Goal: Information Seeking & Learning: Learn about a topic

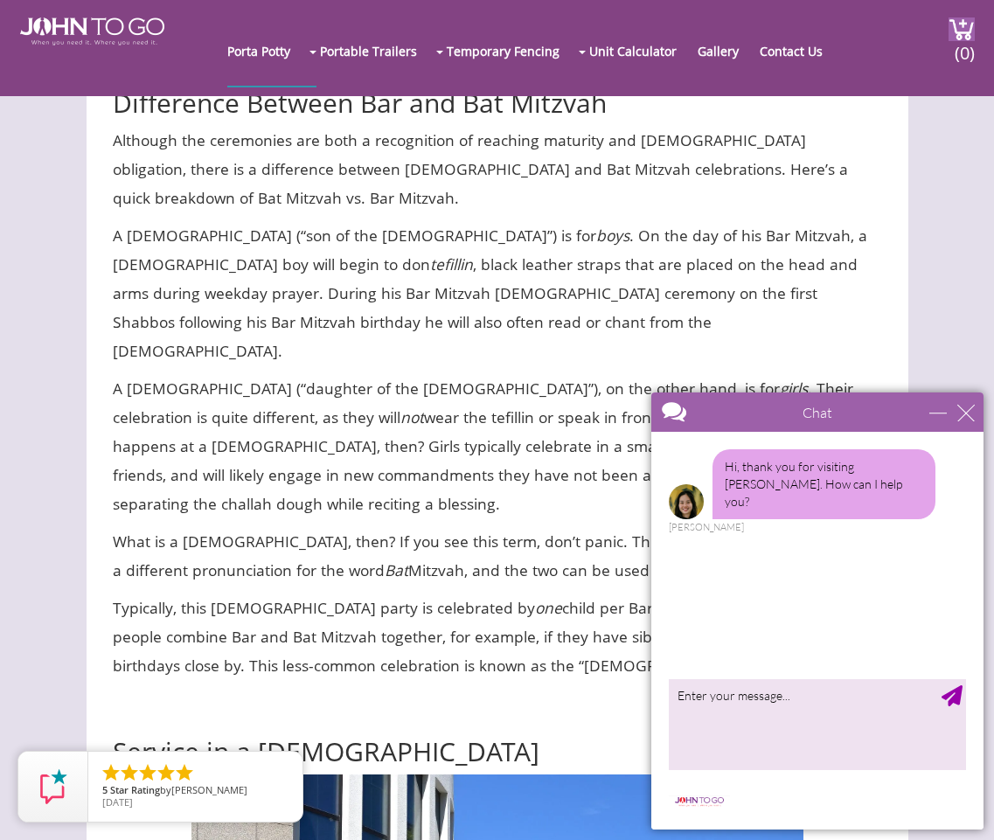
scroll to position [1573, 0]
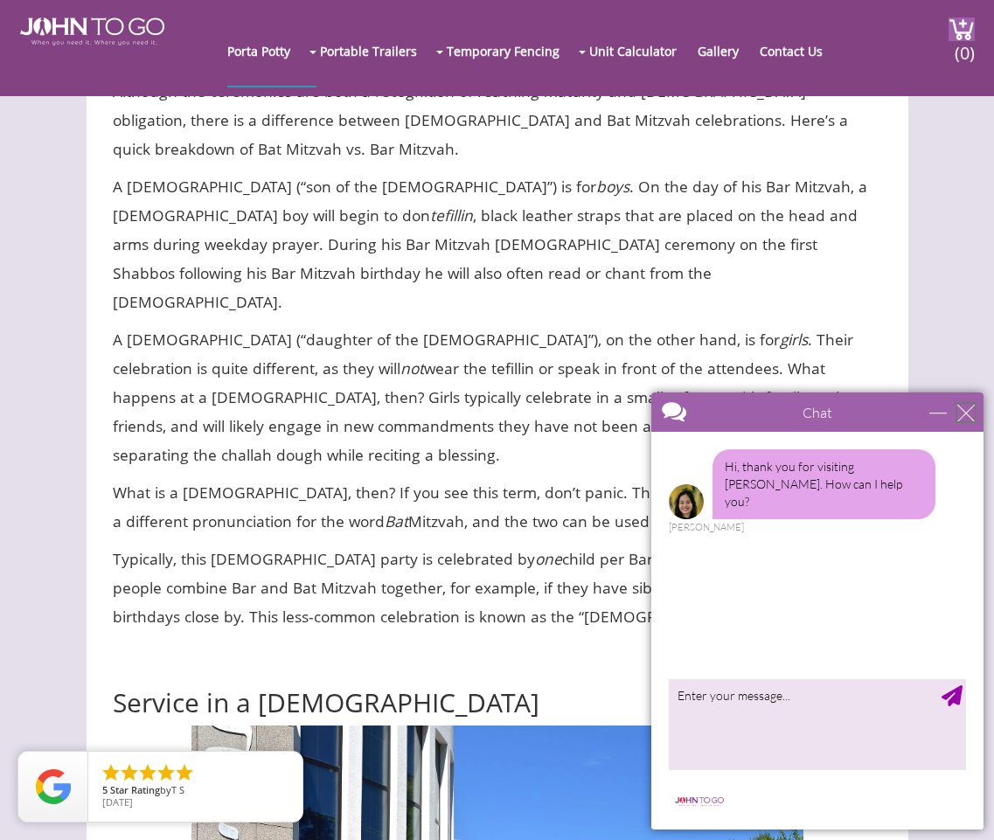
click at [964, 413] on div "close" at bounding box center [966, 412] width 17 height 17
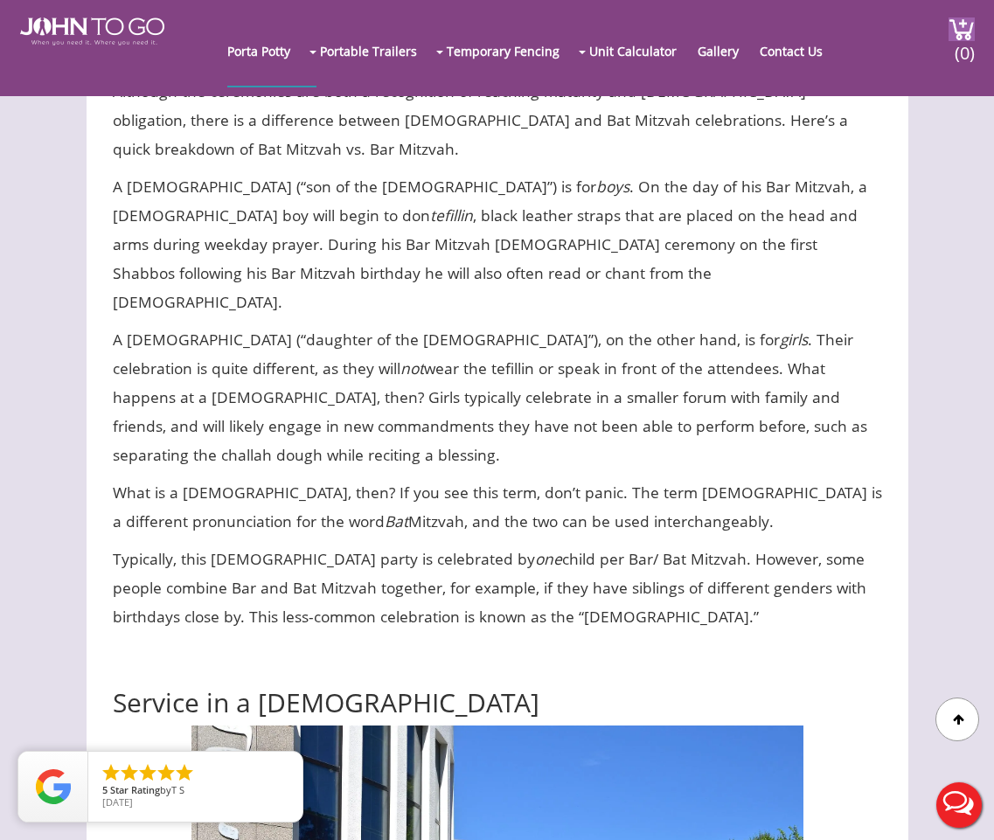
scroll to position [0, 0]
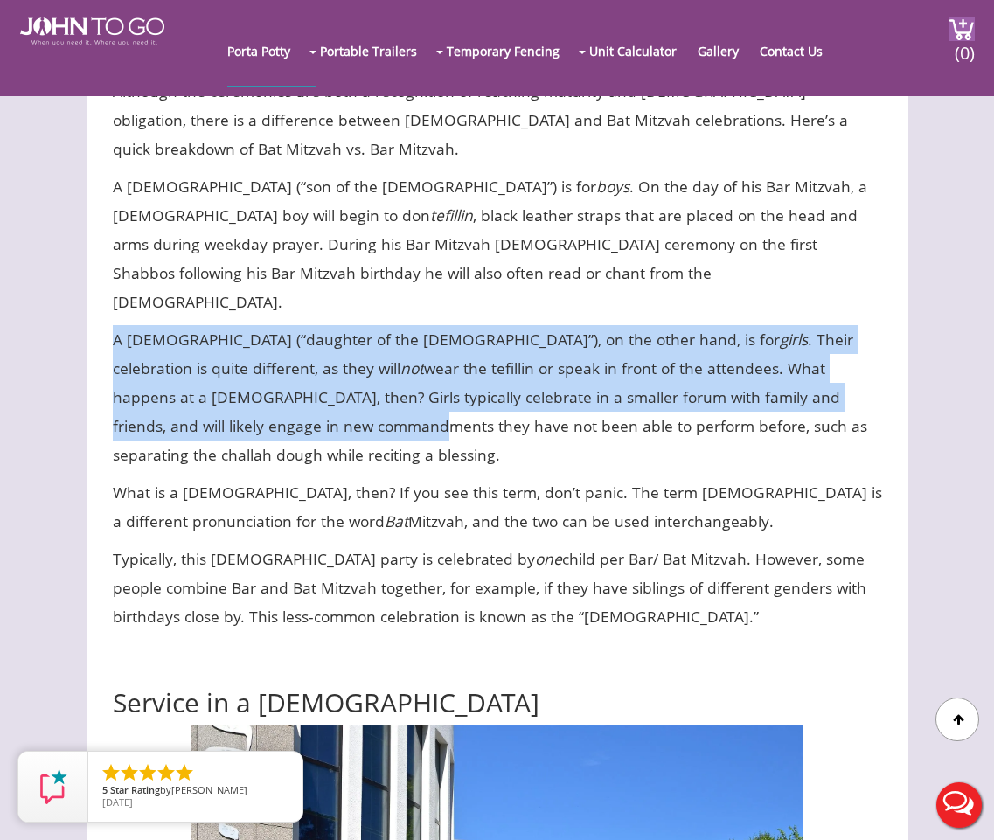
drag, startPoint x: 135, startPoint y: 265, endPoint x: 232, endPoint y: 348, distance: 127.8
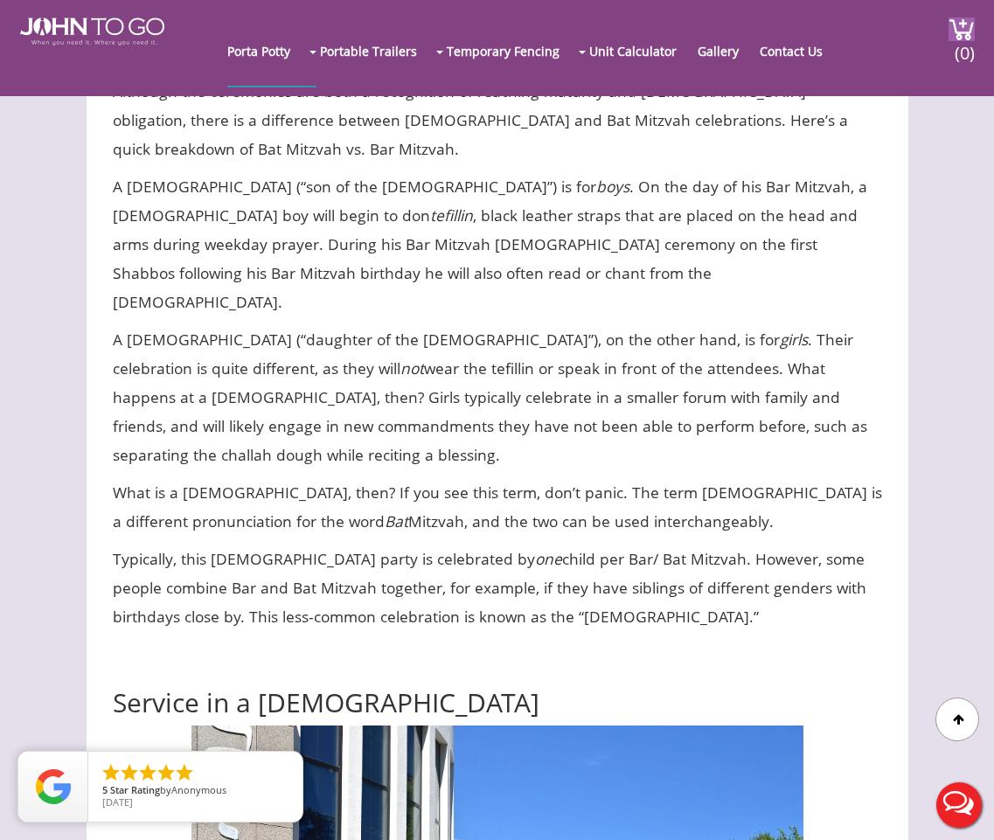
click at [308, 272] on div at bounding box center [497, 420] width 994 height 840
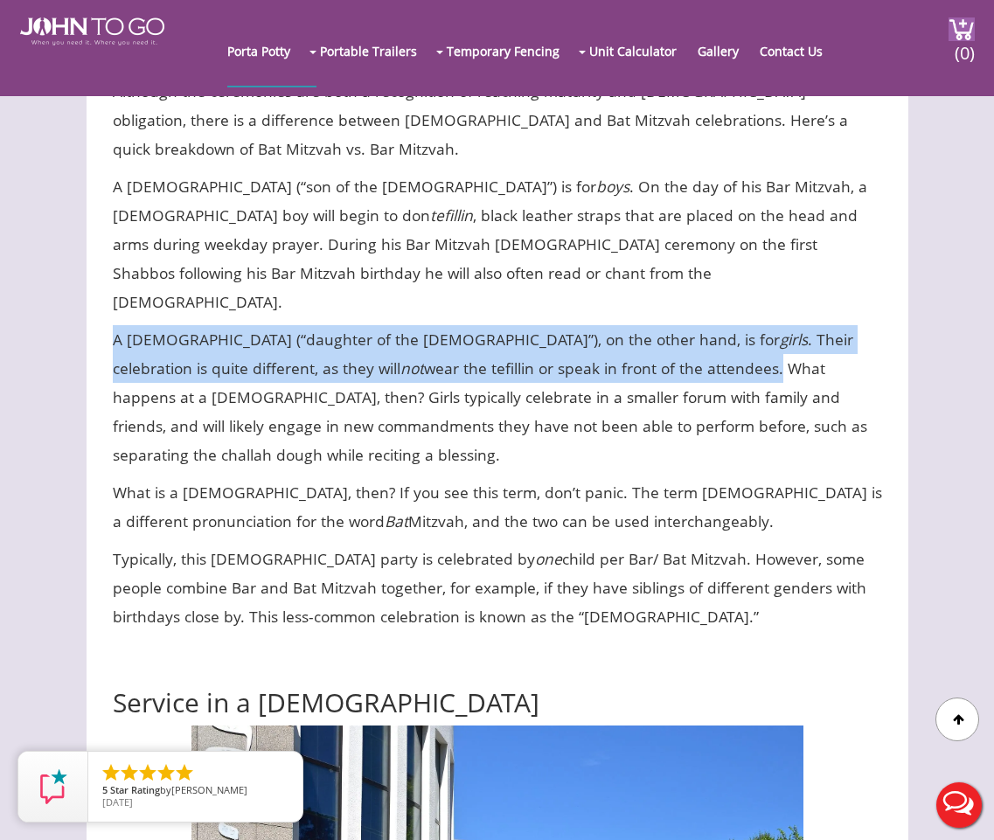
drag, startPoint x: 109, startPoint y: 260, endPoint x: 638, endPoint y: 291, distance: 529.1
copy p "A [DEMOGRAPHIC_DATA] (“daughter of the [DEMOGRAPHIC_DATA]”), on the other hand,…"
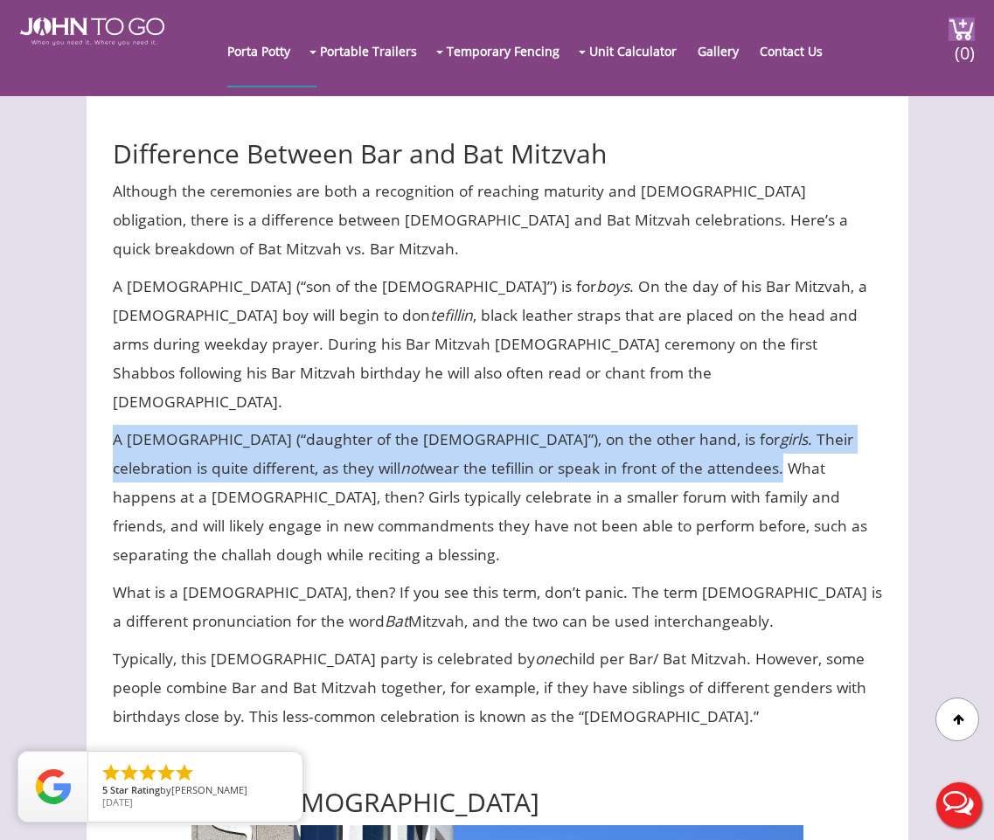
scroll to position [1468, 0]
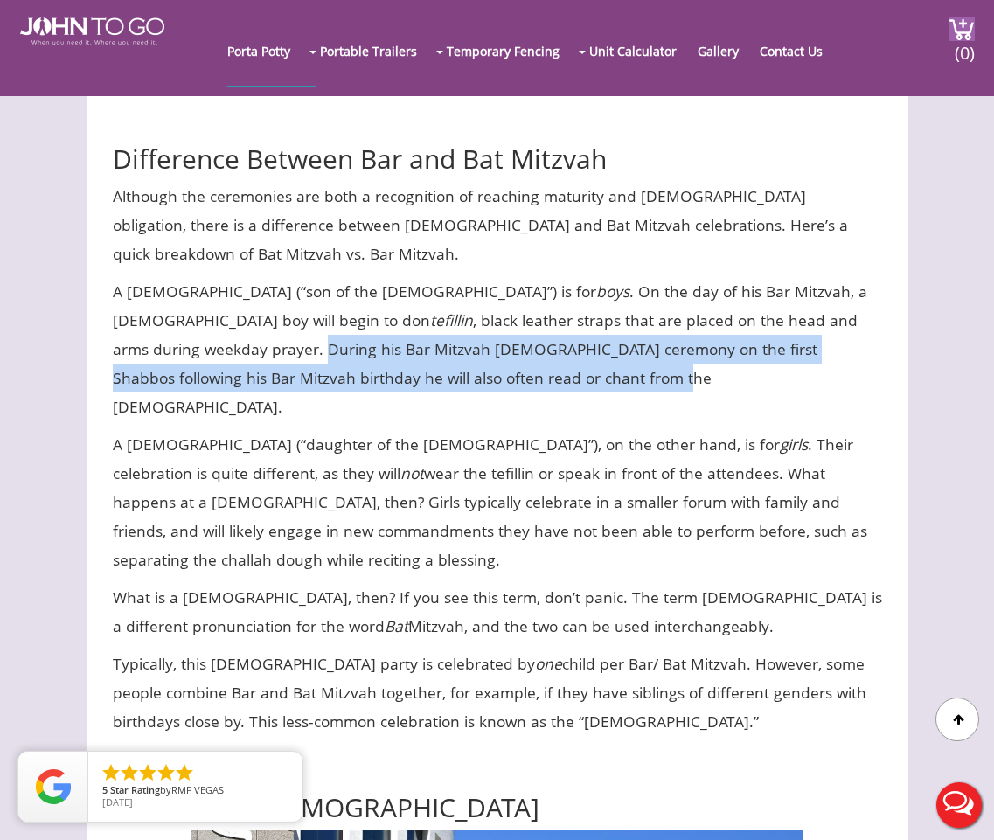
drag, startPoint x: 793, startPoint y: 260, endPoint x: 437, endPoint y: 329, distance: 362.6
click at [437, 329] on p "A [DEMOGRAPHIC_DATA] (“son of the [DEMOGRAPHIC_DATA]”) is for boys . On the day…" at bounding box center [498, 349] width 770 height 144
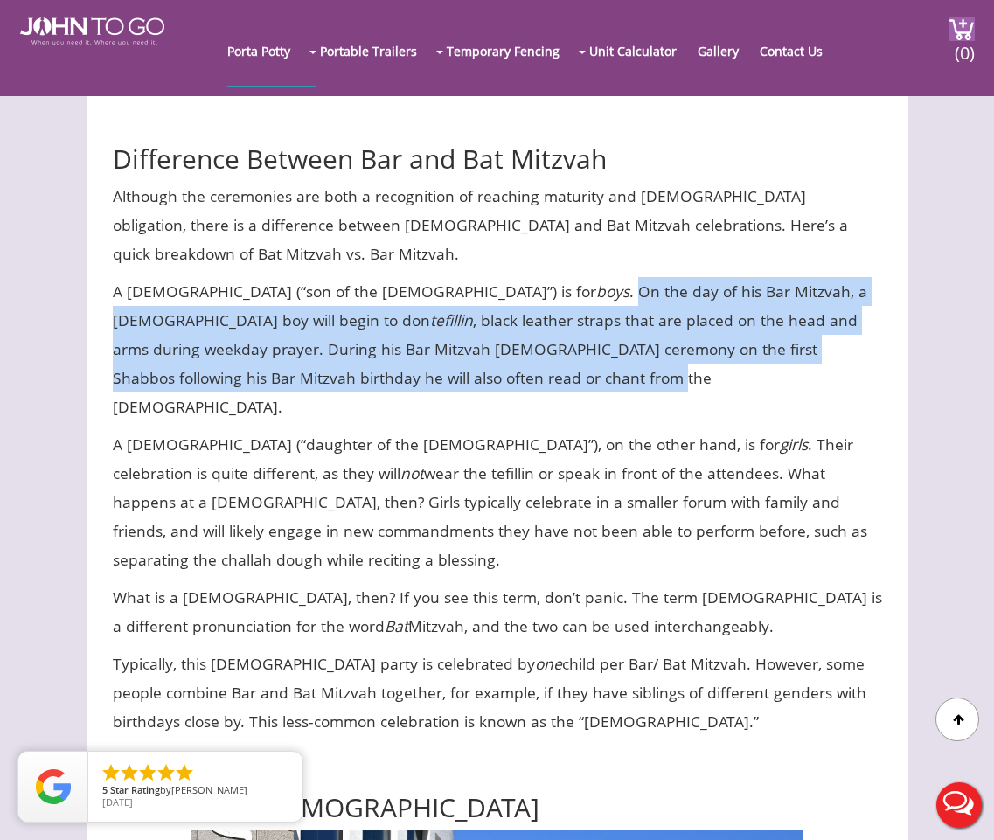
drag, startPoint x: 500, startPoint y: 235, endPoint x: 316, endPoint y: 330, distance: 207.3
click at [316, 330] on p "A [DEMOGRAPHIC_DATA] (“son of the [DEMOGRAPHIC_DATA]”) is for boys . On the day…" at bounding box center [498, 349] width 770 height 144
copy p "On the day of his Bar Mitzvah, a [DEMOGRAPHIC_DATA] boy will begin to [PERSON_N…"
